Goal: Transaction & Acquisition: Purchase product/service

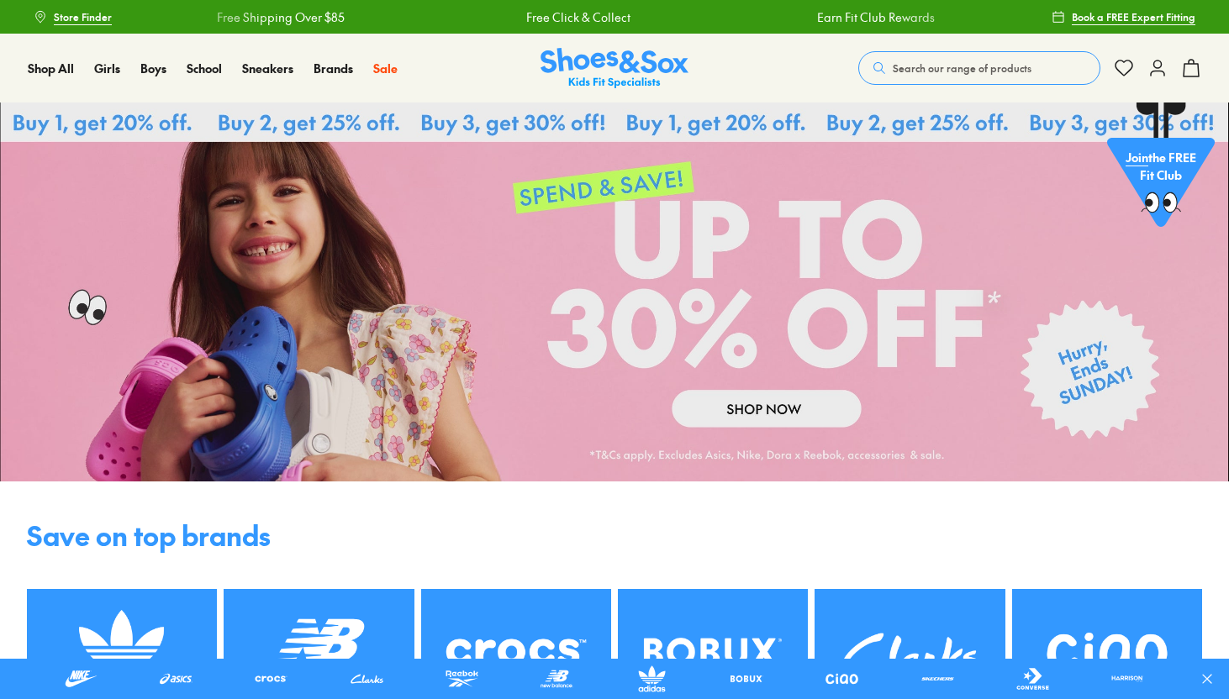
click at [942, 70] on span "Search our range of products" at bounding box center [962, 68] width 139 height 15
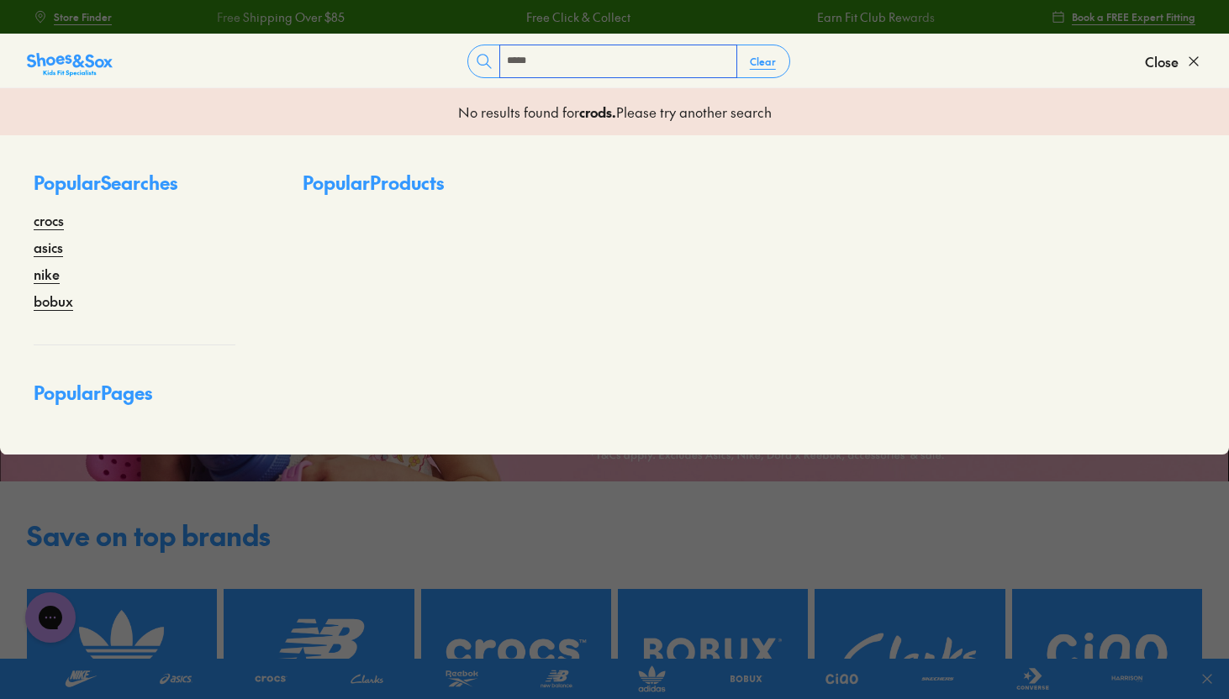
type input "*****"
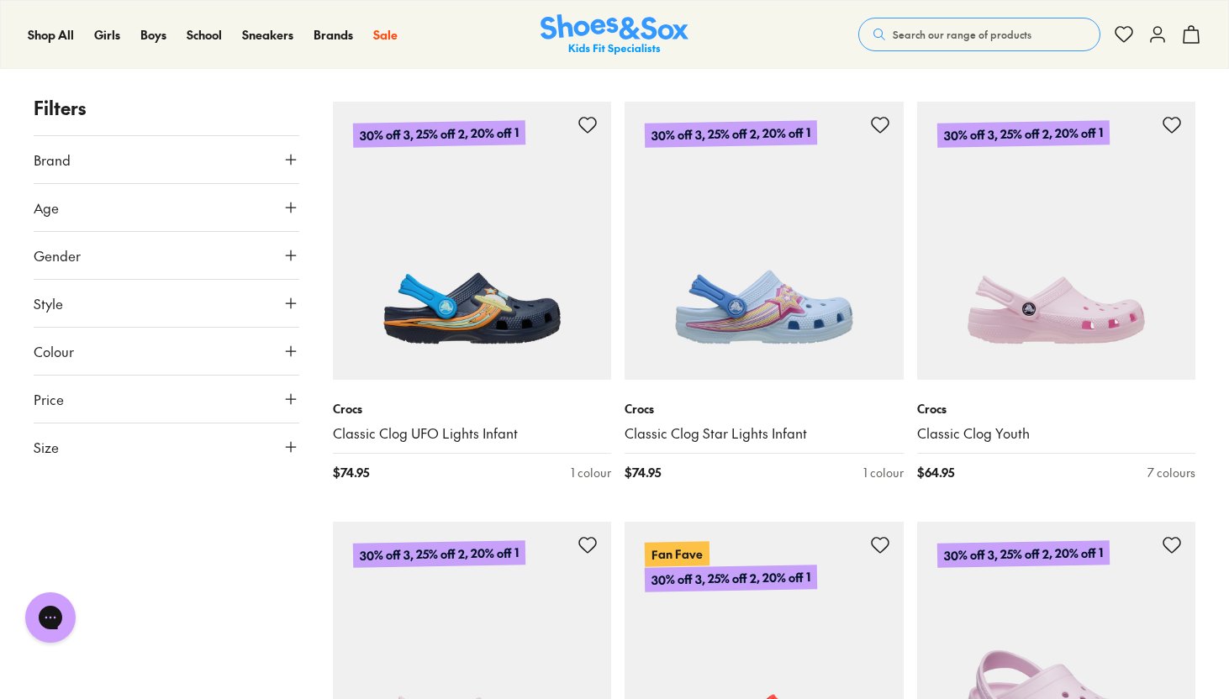
scroll to position [1828, 0]
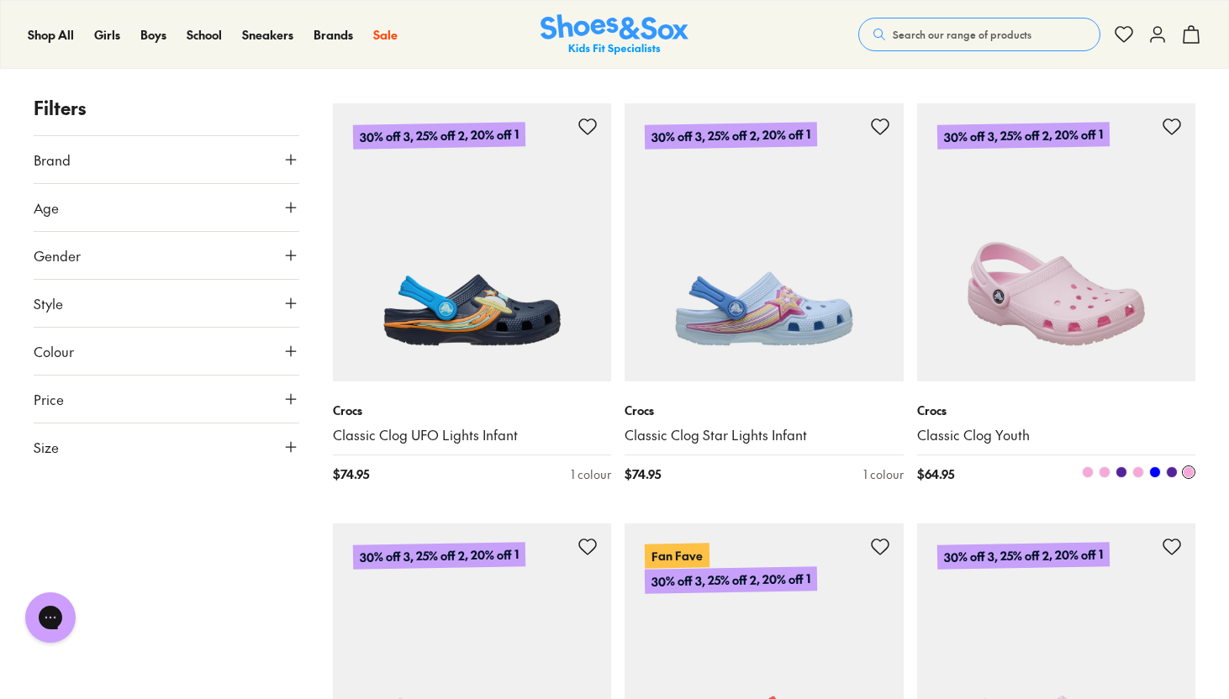
click at [1062, 340] on img at bounding box center [1056, 242] width 279 height 279
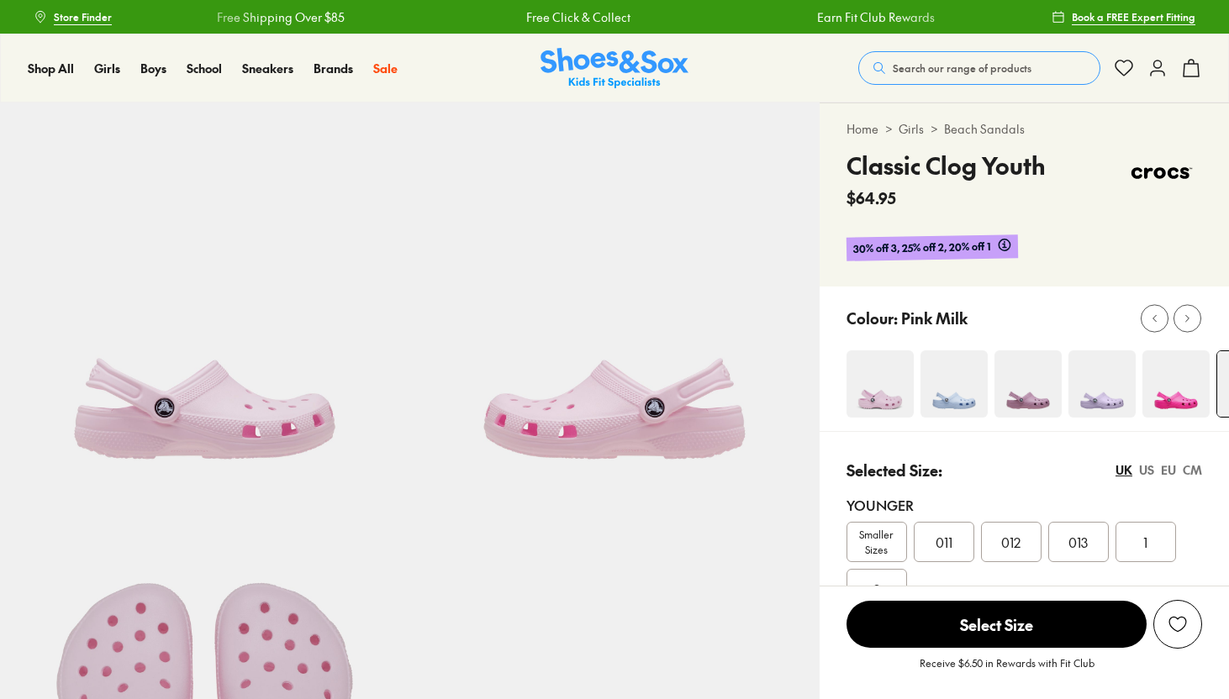
select select "*"
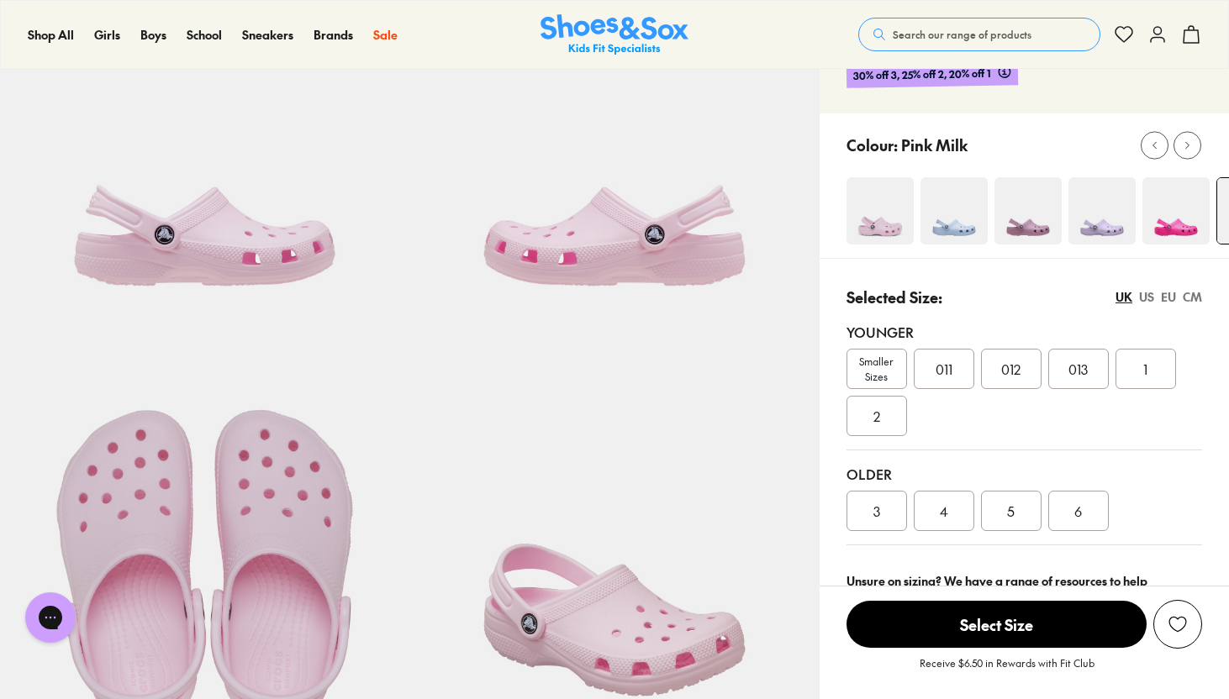
click at [956, 498] on div "4" at bounding box center [944, 511] width 61 height 40
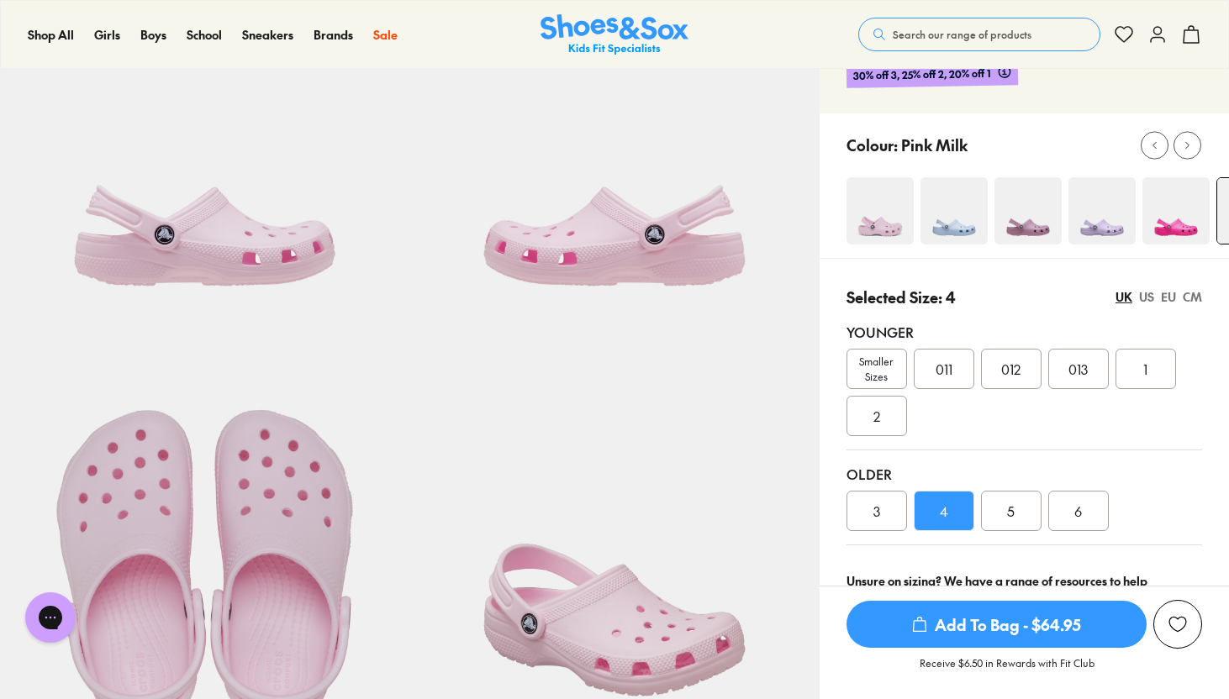
click at [1007, 518] on span "5" at bounding box center [1011, 511] width 8 height 20
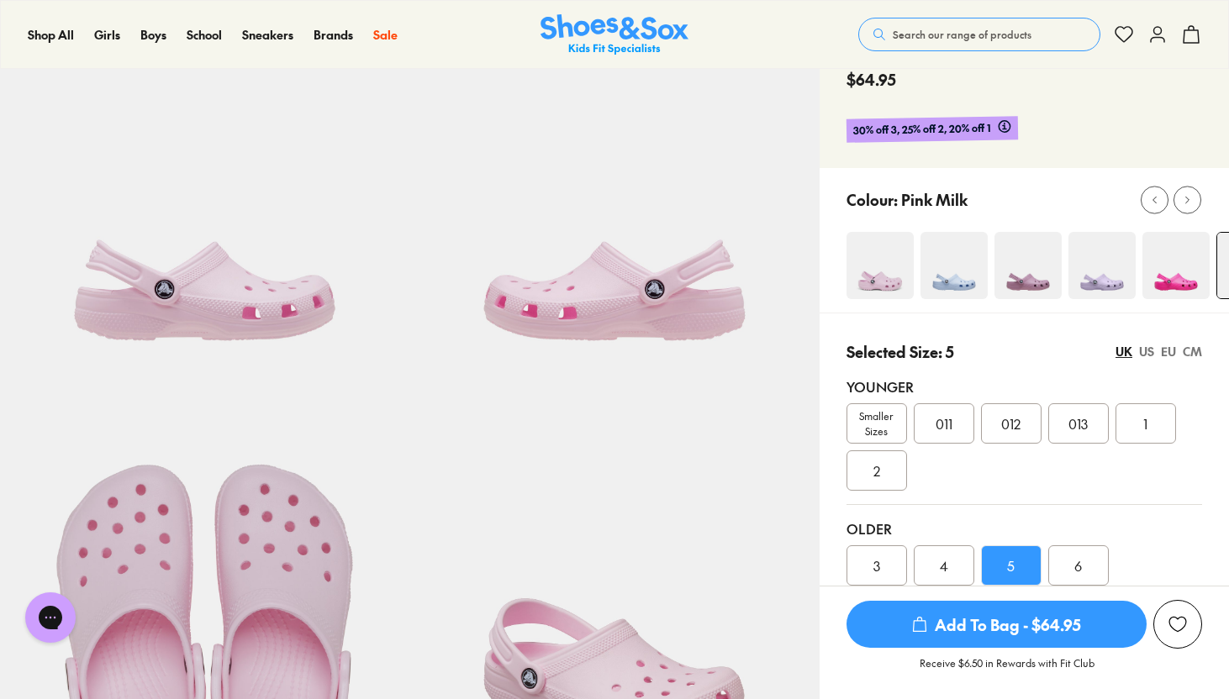
scroll to position [112, 0]
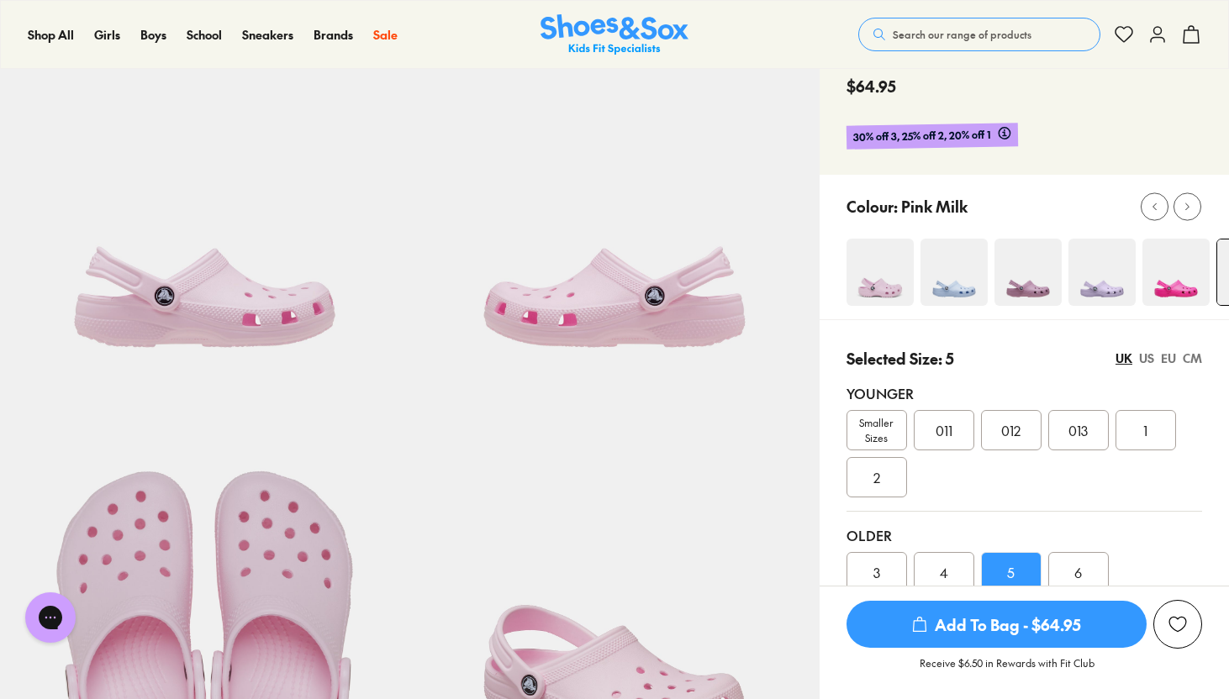
click at [931, 293] on img at bounding box center [953, 272] width 67 height 67
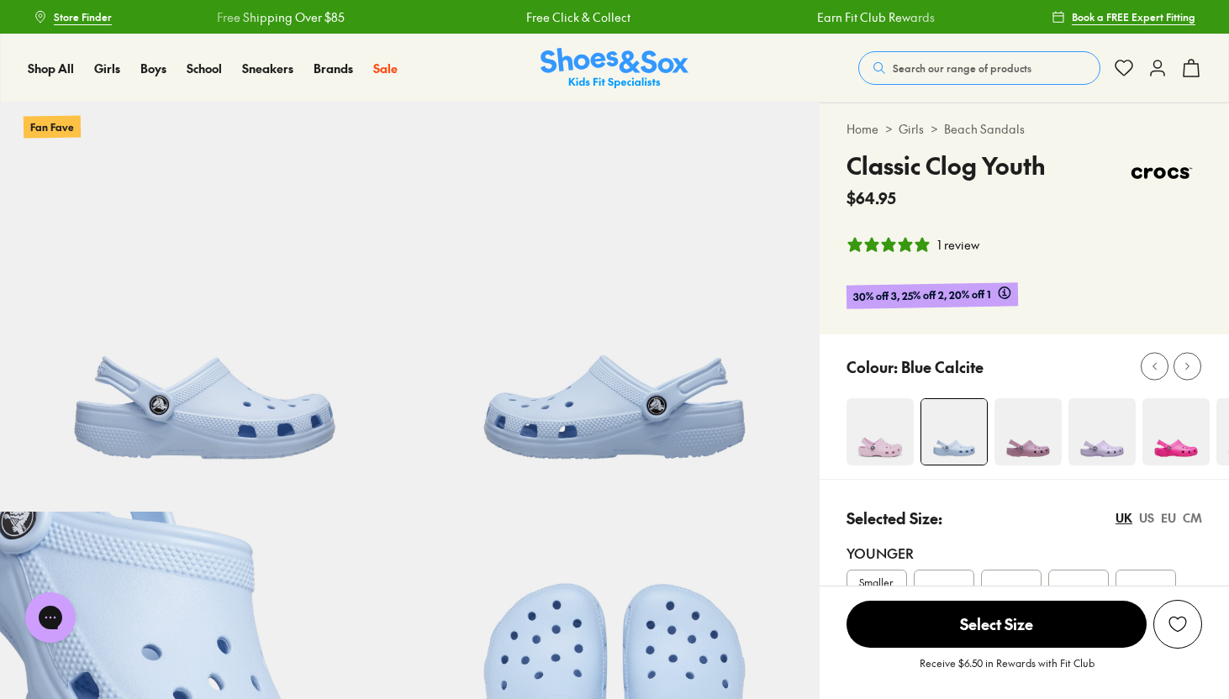
select select "*"
click at [1199, 366] on button at bounding box center [1187, 367] width 28 height 28
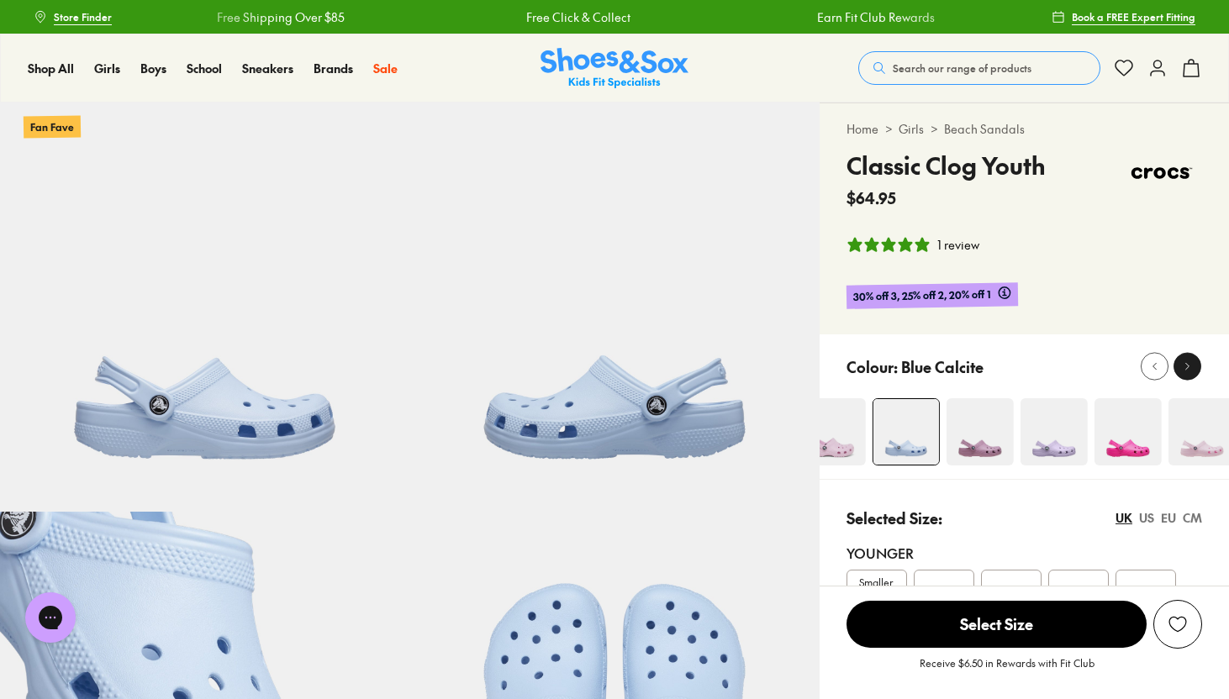
click at [1199, 366] on button at bounding box center [1187, 367] width 28 height 28
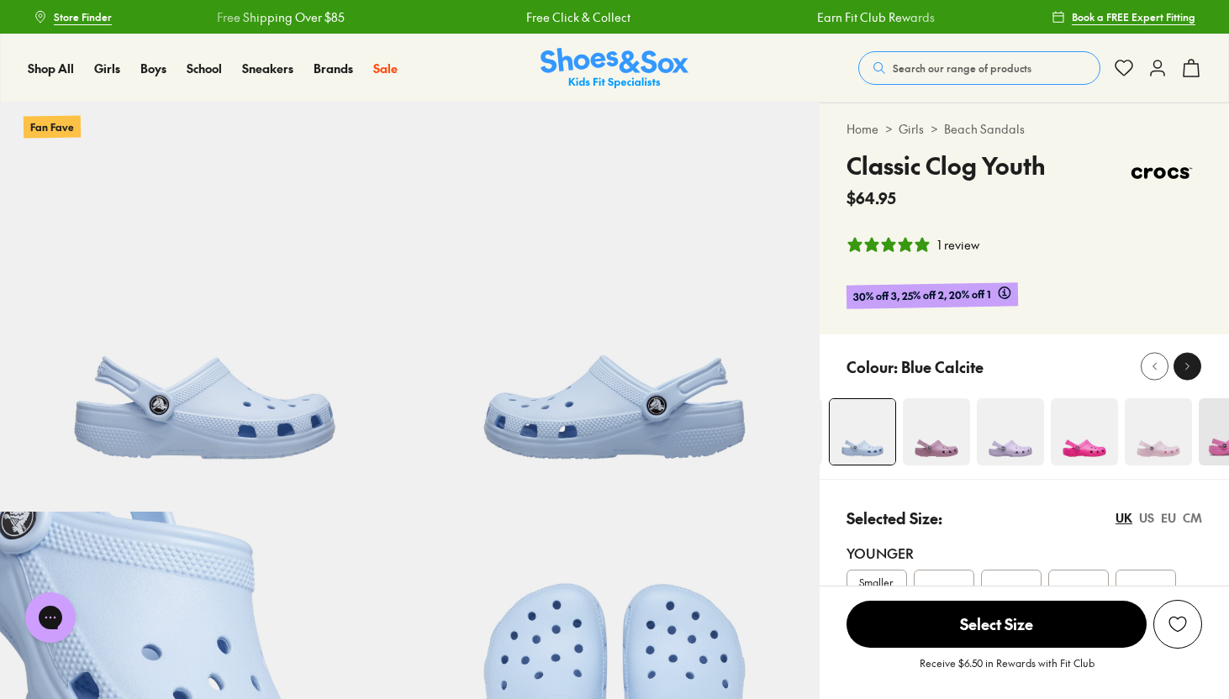
click at [1199, 366] on button at bounding box center [1187, 367] width 28 height 28
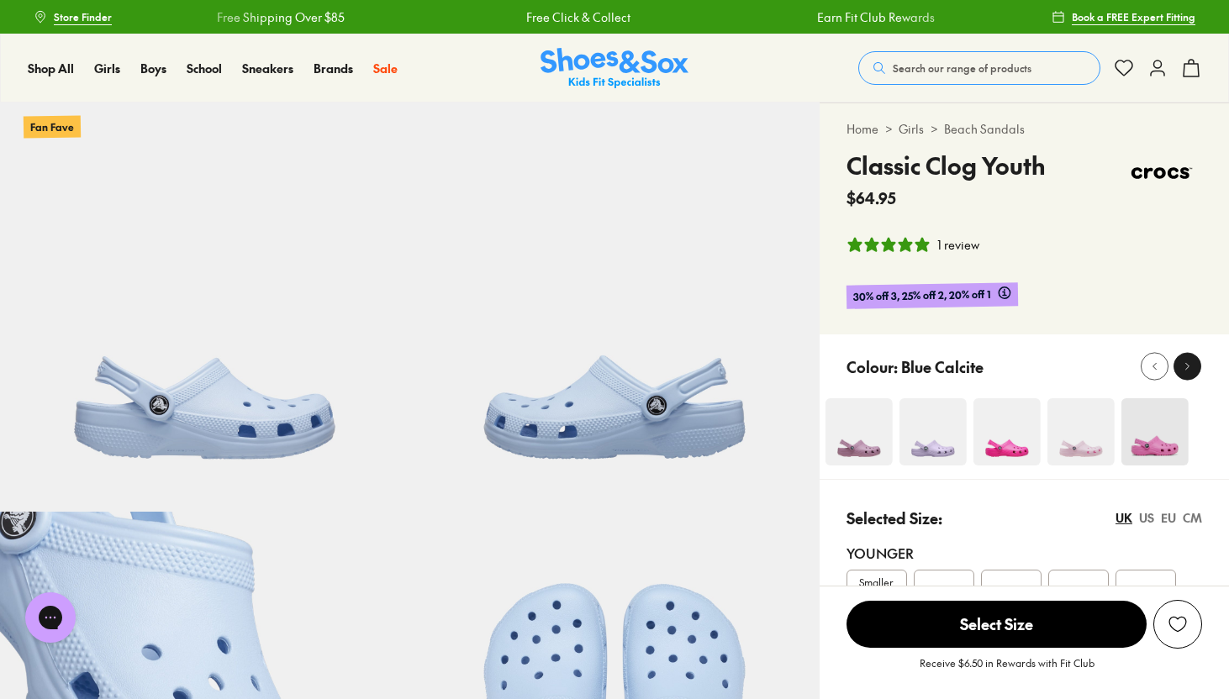
click at [1199, 366] on button at bounding box center [1187, 367] width 28 height 28
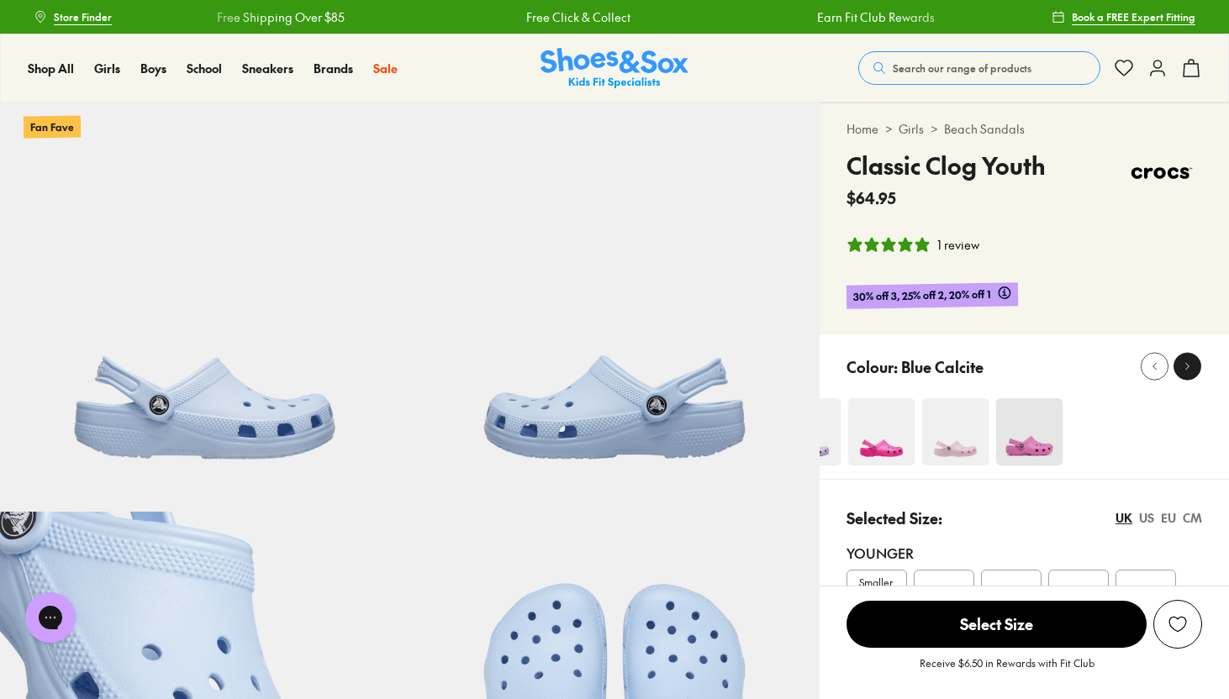
click at [1199, 366] on button at bounding box center [1187, 367] width 28 height 28
click at [1154, 361] on icon at bounding box center [1154, 367] width 13 height 13
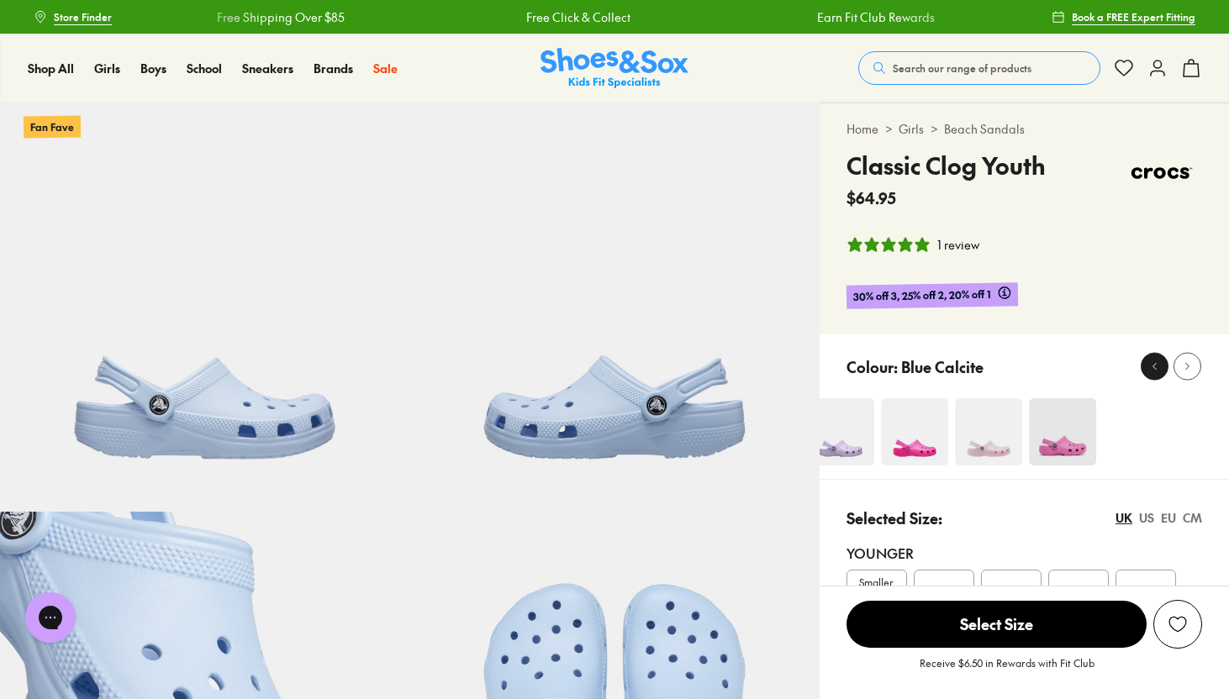
click at [1154, 361] on icon at bounding box center [1154, 367] width 13 height 13
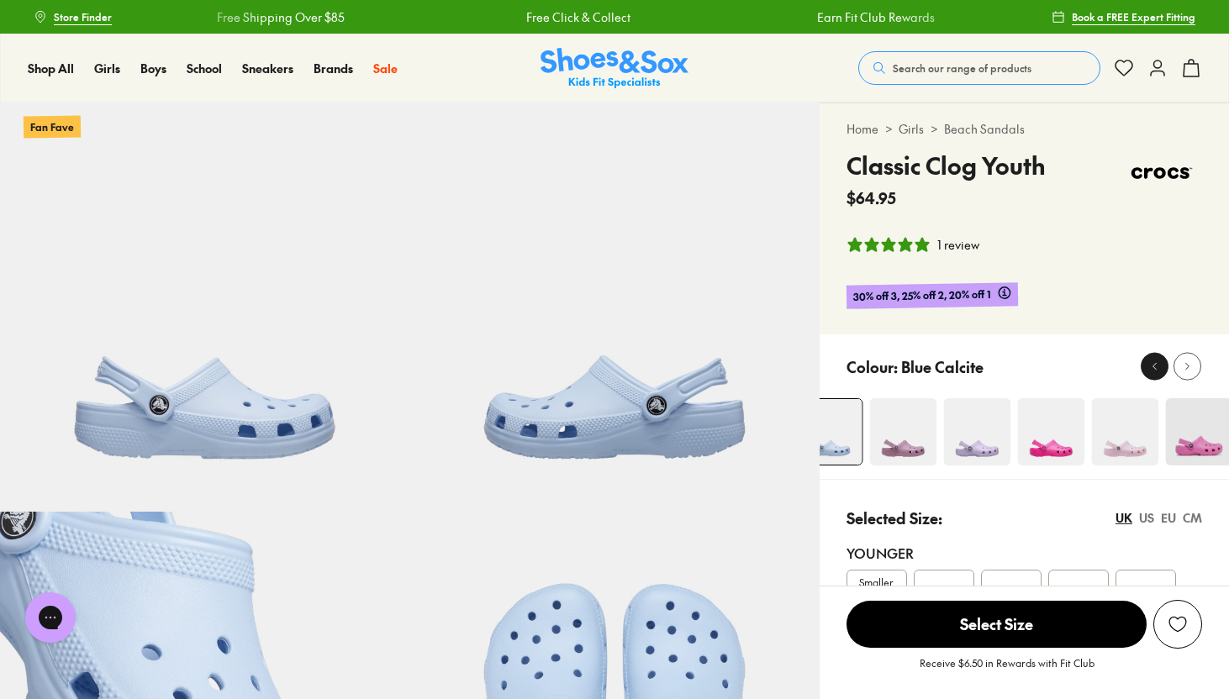
click at [1154, 361] on icon at bounding box center [1154, 367] width 13 height 13
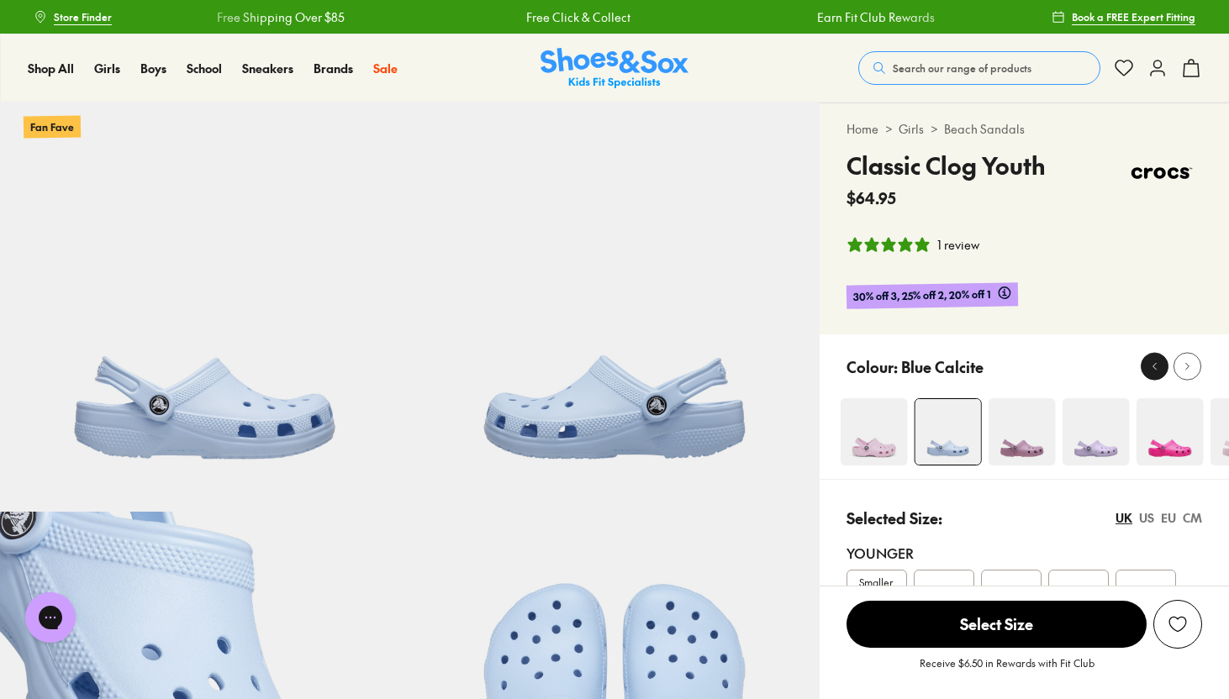
click at [1154, 361] on icon at bounding box center [1154, 367] width 13 height 13
click at [944, 70] on span "Search our range of products" at bounding box center [962, 68] width 139 height 15
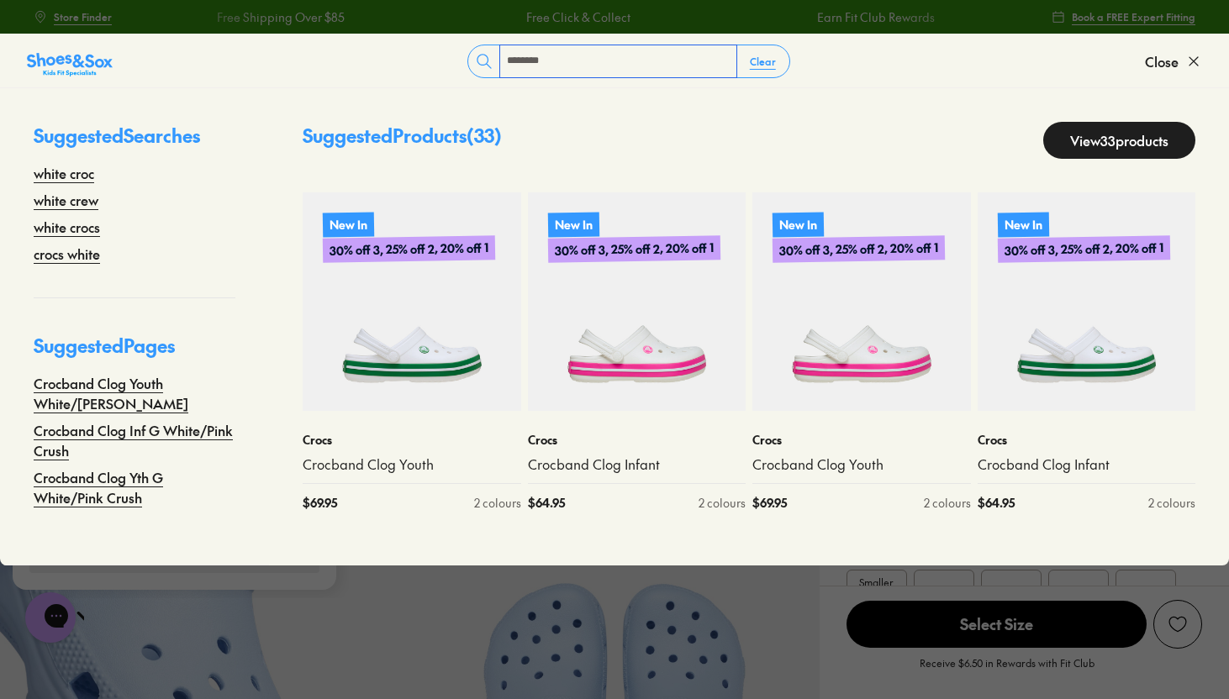
click at [688, 55] on input "********" at bounding box center [618, 61] width 236 height 32
type input "**********"
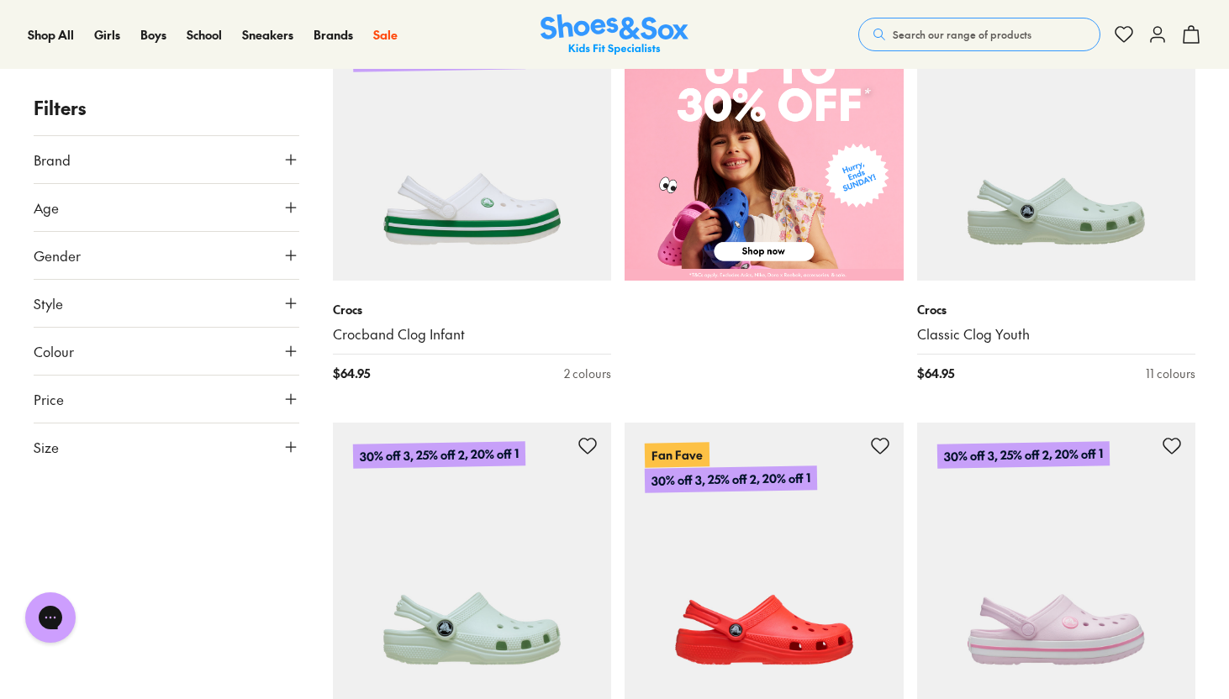
scroll to position [637, 0]
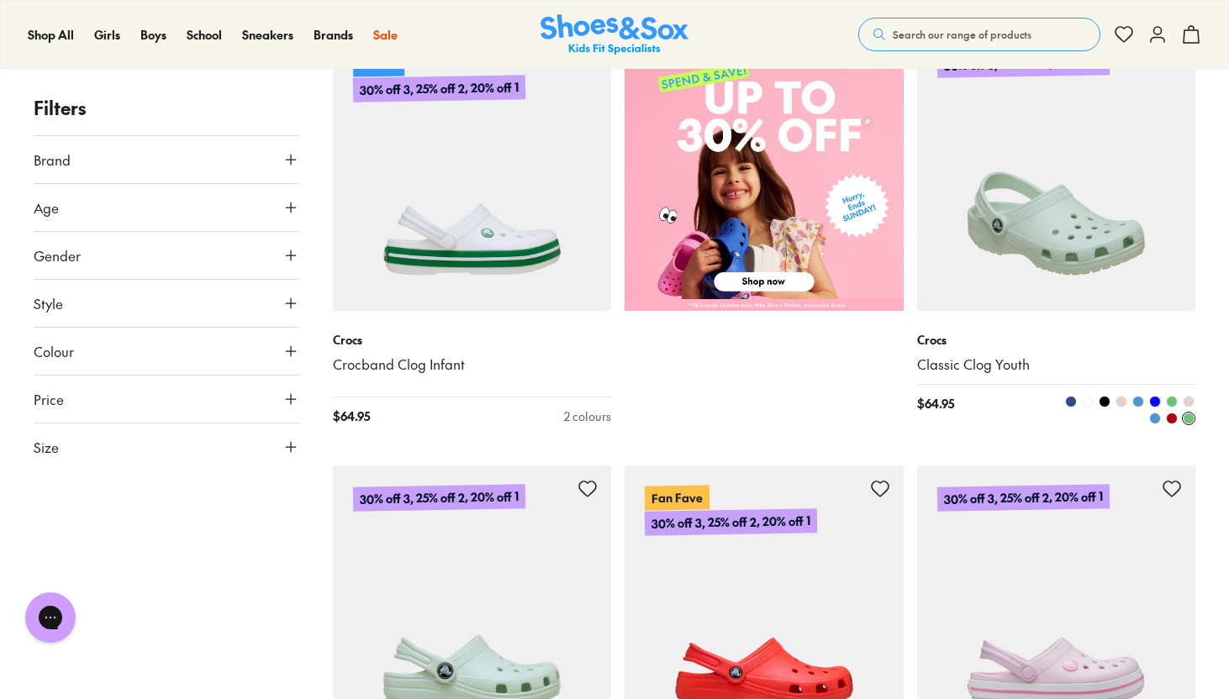
click at [1088, 400] on span at bounding box center [1088, 402] width 12 height 12
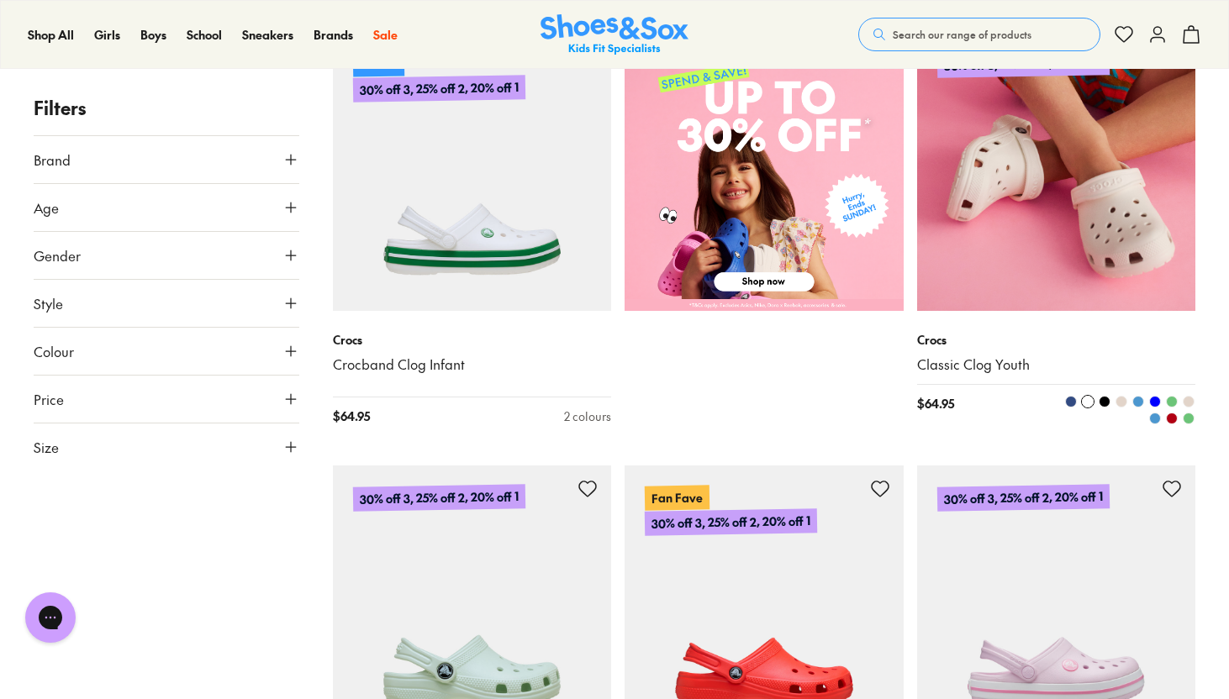
click at [1127, 173] on img at bounding box center [1056, 171] width 279 height 279
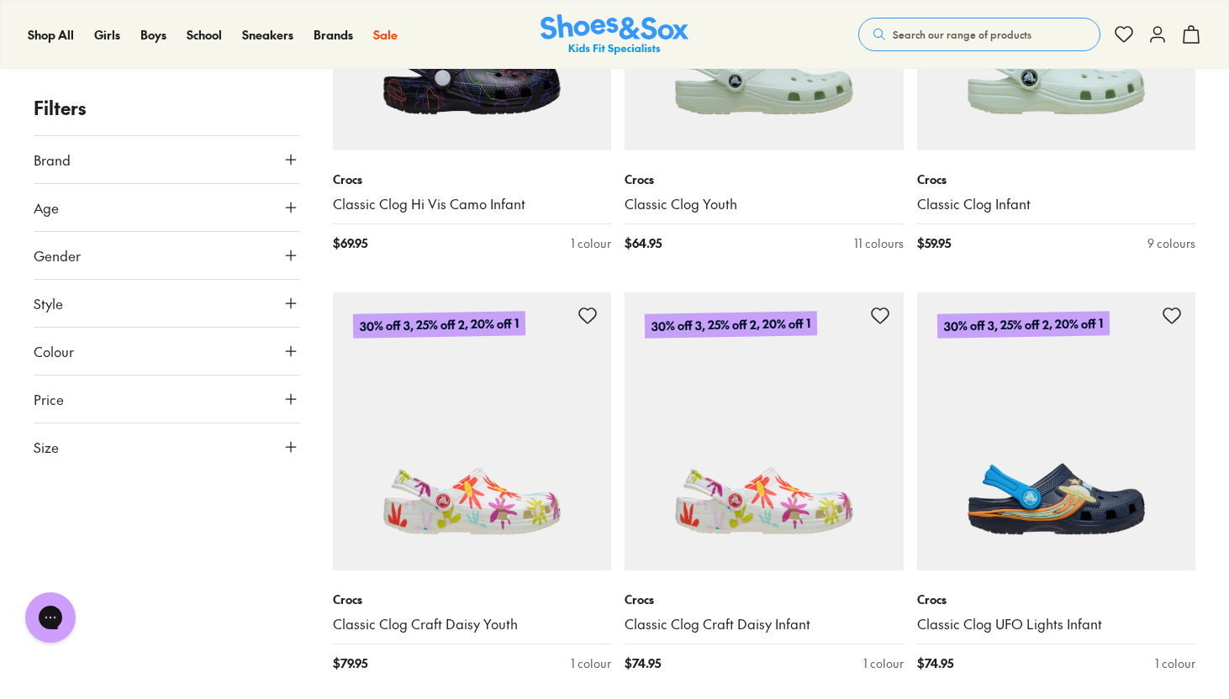
scroll to position [1363, 0]
